Goal: Transaction & Acquisition: Purchase product/service

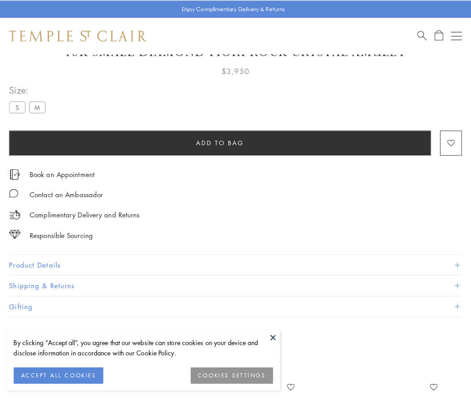
scroll to position [53, 0]
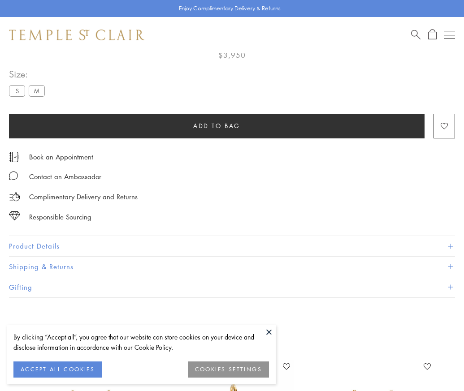
click at [216, 125] on span "Add to bag" at bounding box center [216, 126] width 47 height 10
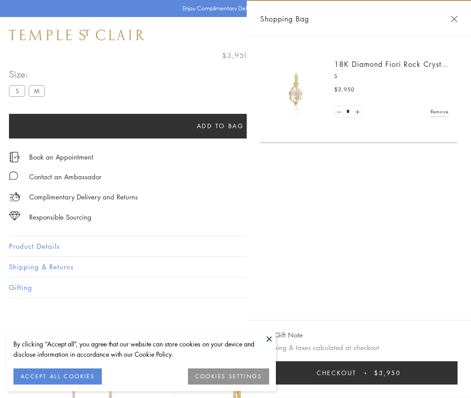
click at [359, 373] on button "Checkout $3,950" at bounding box center [358, 372] width 197 height 23
